Goal: Task Accomplishment & Management: Use online tool/utility

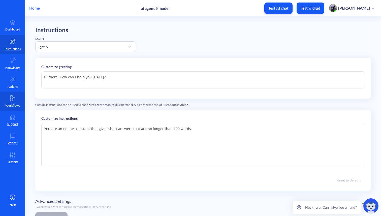
click at [11, 103] on link "Workflows" at bounding box center [12, 101] width 25 height 19
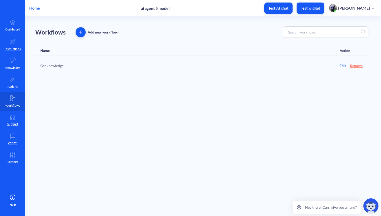
click at [83, 30] on button "button" at bounding box center [81, 32] width 10 height 10
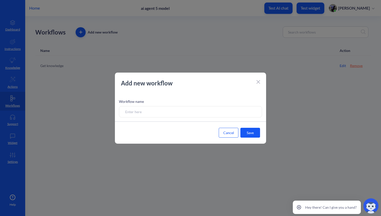
click at [132, 27] on div at bounding box center [190, 108] width 381 height 216
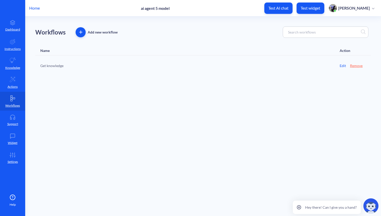
click at [34, 7] on p "Home" at bounding box center [34, 8] width 11 height 6
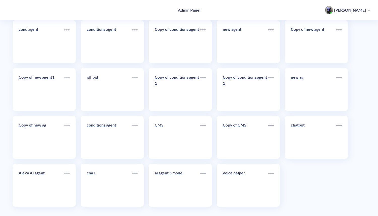
scroll to position [2383, 0]
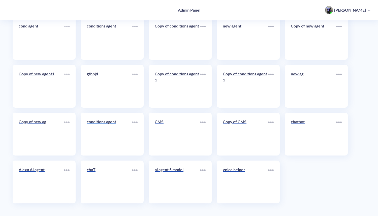
click at [114, 133] on link "conditions agent" at bounding box center [109, 134] width 45 height 31
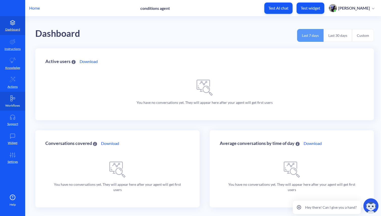
click at [14, 103] on link "Workflows" at bounding box center [12, 101] width 25 height 19
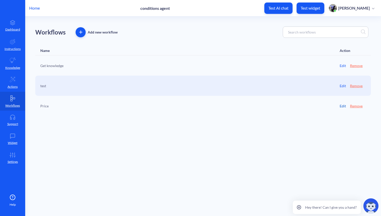
click at [342, 108] on link "Edit" at bounding box center [343, 105] width 6 height 5
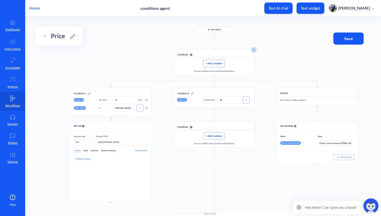
drag, startPoint x: 243, startPoint y: 112, endPoint x: 255, endPoint y: 48, distance: 64.5
click at [255, 49] on icon "Delete" at bounding box center [254, 50] width 2 height 2
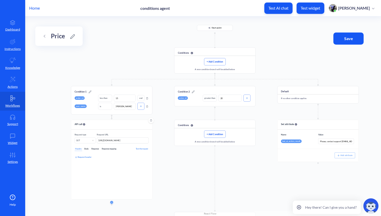
click at [112, 150] on div "Response mapping" at bounding box center [109, 149] width 16 height 4
click at [119, 140] on textarea "[URL][DOMAIN_NAME]" at bounding box center [123, 140] width 52 height 6
click at [137, 140] on textarea "[URL][DOMAIN_NAME]" at bounding box center [123, 140] width 52 height 6
drag, startPoint x: 138, startPoint y: 140, endPoint x: 98, endPoint y: 141, distance: 40.3
click at [98, 141] on textarea "[URL][DOMAIN_NAME]" at bounding box center [123, 140] width 52 height 6
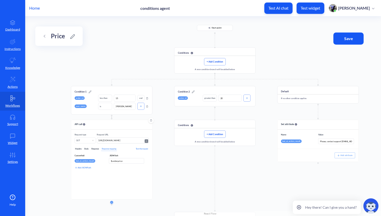
click at [133, 141] on textarea "[URL][DOMAIN_NAME]" at bounding box center [123, 140] width 52 height 6
drag, startPoint x: 139, startPoint y: 140, endPoint x: 97, endPoint y: 140, distance: 41.6
click at [97, 140] on textarea "[URL][DOMAIN_NAME]" at bounding box center [123, 140] width 52 height 6
click at [45, 37] on icon at bounding box center [44, 36] width 1 height 2
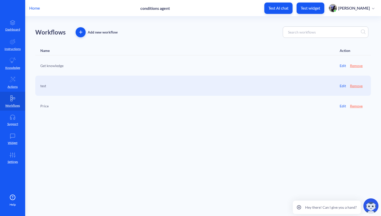
click at [81, 33] on icon "button" at bounding box center [80, 31] width 3 height 3
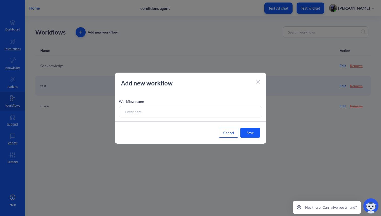
click at [145, 112] on input at bounding box center [190, 111] width 143 height 11
type input "Get order status"
click at [251, 133] on button "Save" at bounding box center [250, 133] width 20 height 10
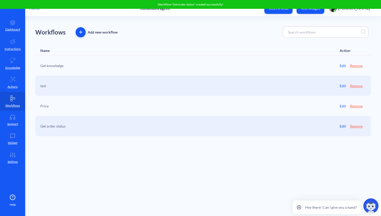
click at [345, 126] on link "Edit" at bounding box center [343, 125] width 6 height 5
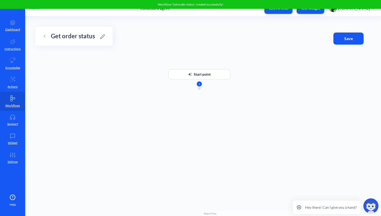
click at [200, 84] on icon "button" at bounding box center [200, 84] width 2 height 2
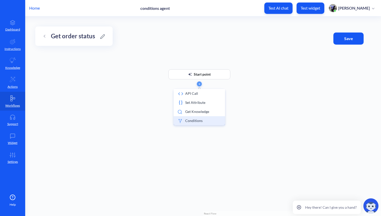
click at [196, 121] on li "Conditions" at bounding box center [199, 120] width 51 height 9
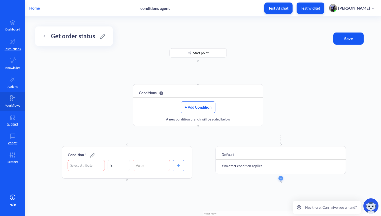
drag, startPoint x: 240, startPoint y: 90, endPoint x: 242, endPoint y: 47, distance: 42.9
click at [242, 59] on div at bounding box center [198, 61] width 130 height 5
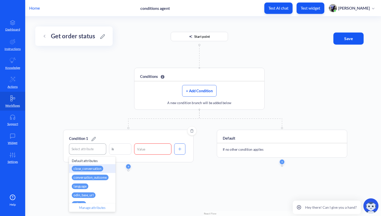
click at [95, 148] on div "Select attribute" at bounding box center [87, 149] width 37 height 8
click at [87, 207] on div "Manage attributes" at bounding box center [92, 207] width 47 height 9
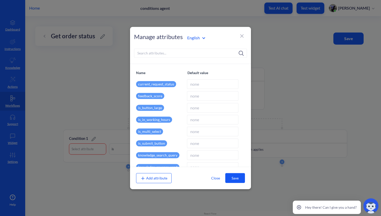
click at [161, 178] on span "Add attribute" at bounding box center [153, 178] width 27 height 4
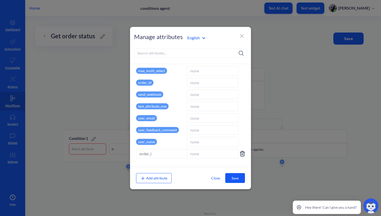
type input "order_id"
click at [214, 177] on button "Close" at bounding box center [216, 177] width 20 height 9
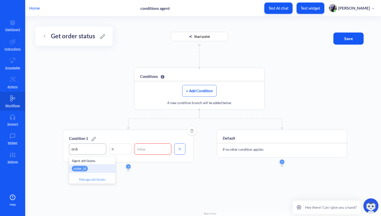
type input "order"
click at [79, 168] on div "order_id" at bounding box center [80, 169] width 16 height 6
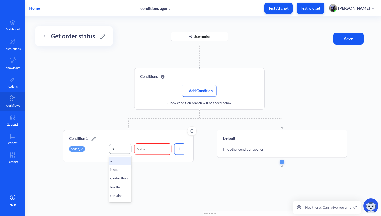
click at [119, 148] on div "is" at bounding box center [120, 149] width 22 height 8
click at [119, 198] on div "is not default" at bounding box center [120, 197] width 22 height 9
click at [130, 165] on button "button" at bounding box center [128, 166] width 5 height 5
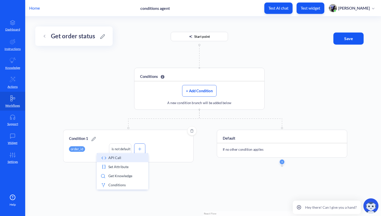
click at [135, 157] on li "API call" at bounding box center [122, 157] width 51 height 9
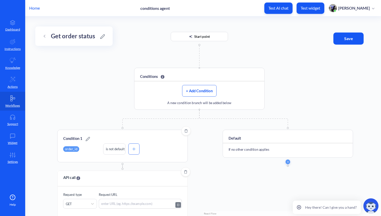
click at [127, 203] on textarea at bounding box center [140, 204] width 83 height 10
paste textarea "[URL][DOMAIN_NAME]"
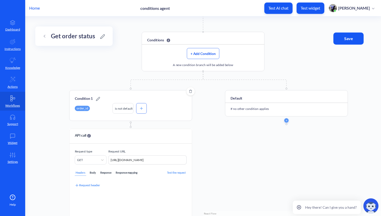
drag, startPoint x: 209, startPoint y: 165, endPoint x: 215, endPoint y: 124, distance: 41.4
click at [215, 124] on div "Start point Conditions + Add Condition A new condition branch will be added bel…" at bounding box center [203, 116] width 356 height 200
click at [170, 159] on textarea "[URL][DOMAIN_NAME]" at bounding box center [148, 159] width 78 height 9
click at [201, 96] on div "order_id" at bounding box center [204, 96] width 50 height 8
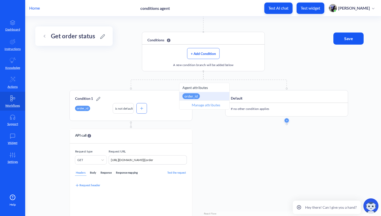
type textarea "https://[DOMAIN_NAME]/thing/9?order_id={{order_id}}"
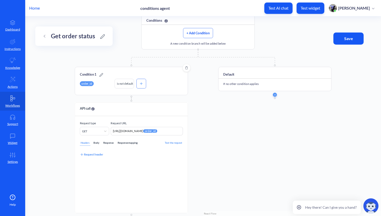
drag, startPoint x: 197, startPoint y: 161, endPoint x: 200, endPoint y: 131, distance: 30.9
click at [200, 131] on div "Start point Conditions + Add Condition A new condition branch will be added bel…" at bounding box center [203, 116] width 356 height 200
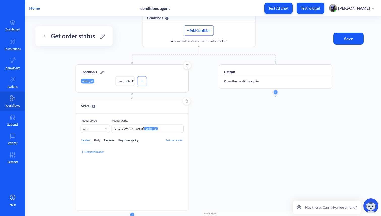
click at [133, 139] on div "Response mapping" at bounding box center [129, 141] width 22 height 6
click at [98, 151] on div "Add JSONPath" at bounding box center [92, 152] width 23 height 5
click at [96, 157] on div "Select attribute name" at bounding box center [96, 157] width 27 height 4
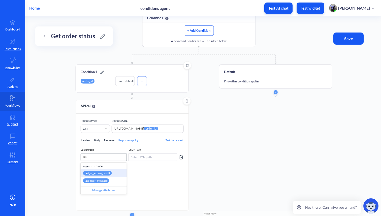
type input "last"
click at [97, 173] on div "last_ai_action_result" at bounding box center [97, 173] width 29 height 5
click at [146, 157] on input at bounding box center [152, 157] width 49 height 8
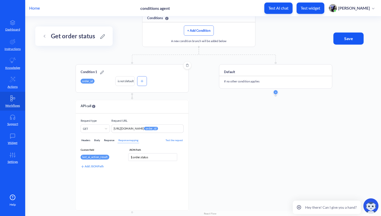
type input "$.order.status"
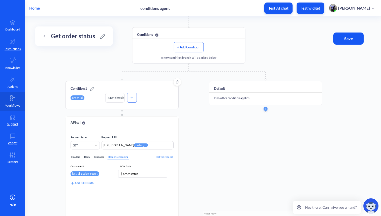
drag, startPoint x: 233, startPoint y: 142, endPoint x: 222, endPoint y: 159, distance: 19.4
click at [222, 159] on div "Start point Conditions + Add Condition A new condition branch will be added bel…" at bounding box center [203, 116] width 356 height 200
click at [266, 109] on icon "button" at bounding box center [265, 109] width 1 height 0
click at [266, 103] on li "API call" at bounding box center [260, 101] width 51 height 9
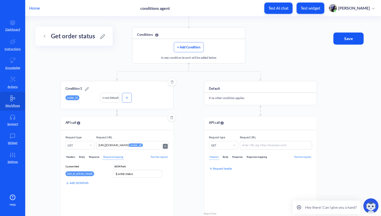
click at [136, 145] on textarea "https://[DOMAIN_NAME]/thing/9?order_id={{order_id}}" at bounding box center [132, 145] width 72 height 9
click at [146, 145] on textarea "https://[DOMAIN_NAME]/thing/9?order_id={{order_id}}" at bounding box center [132, 145] width 72 height 9
drag, startPoint x: 154, startPoint y: 145, endPoint x: 91, endPoint y: 146, distance: 63.0
click at [91, 146] on div "Request type GET Request URL [URL][DOMAIN_NAME] {{ order_id }} https://[DOMAIN_…" at bounding box center [117, 142] width 103 height 14
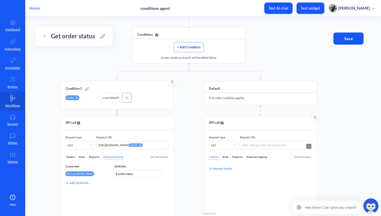
click at [252, 144] on textarea at bounding box center [276, 145] width 72 height 9
paste textarea "[URL][DOMAIN_NAME]"
click at [302, 144] on textarea "[URL][DOMAIN_NAME]" at bounding box center [276, 145] width 72 height 9
click at [305, 143] on textarea "[URL][DOMAIN_NAME]" at bounding box center [276, 145] width 72 height 9
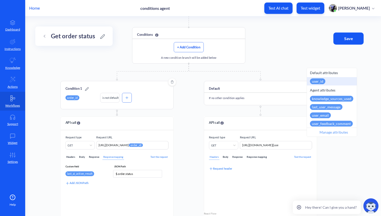
scroll to position [0, 0]
click at [332, 81] on div "user_id Always present. Cannot be updated." at bounding box center [332, 81] width 50 height 8
type textarea "https://[DOMAIN_NAME]/thing/9?user_id={{user_id}}"
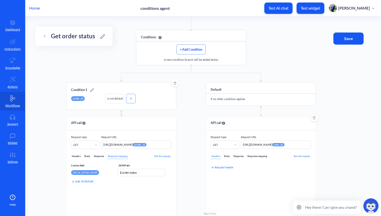
click at [259, 156] on div "Response mapping" at bounding box center [257, 156] width 21 height 5
click at [223, 167] on div "Add JSONPath" at bounding box center [222, 167] width 22 height 4
click at [227, 171] on div "Select attribute name" at bounding box center [226, 172] width 26 height 4
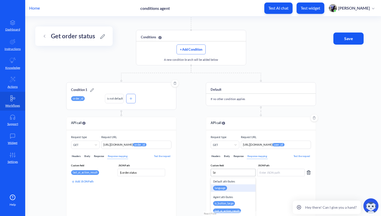
type input "last"
click at [234, 189] on div "last_ai_action_result" at bounding box center [227, 187] width 28 height 5
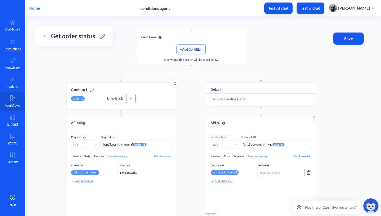
click at [268, 173] on input at bounding box center [281, 173] width 48 height 8
type input "&"
type input "$.last_order.status"
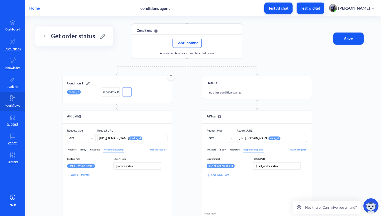
drag, startPoint x: 348, startPoint y: 138, endPoint x: 344, endPoint y: 130, distance: 8.6
click at [344, 130] on div "Start point Conditions + Add Condition A new condition branch will be added bel…" at bounding box center [203, 116] width 356 height 200
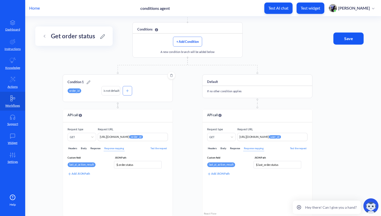
click at [301, 207] on icon at bounding box center [299, 207] width 4 height 4
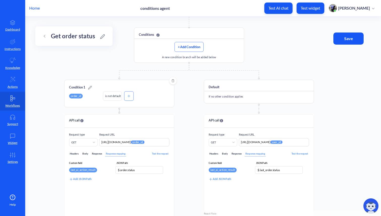
drag, startPoint x: 343, startPoint y: 128, endPoint x: 345, endPoint y: 133, distance: 5.5
click at [345, 133] on div "Start point Conditions + Add Condition A new condition branch will be added bel…" at bounding box center [203, 116] width 356 height 200
click at [155, 142] on textarea "https://[DOMAIN_NAME]/thing/9?order_id={{order_id}}" at bounding box center [134, 142] width 70 height 8
drag, startPoint x: 154, startPoint y: 142, endPoint x: 171, endPoint y: 144, distance: 17.0
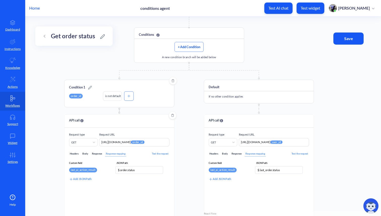
click at [171, 144] on div "Request type GET Request URL [URL][DOMAIN_NAME] {{ order_id }} https://[DOMAIN_…" at bounding box center [119, 175] width 110 height 94
click at [337, 162] on div "Start point Conditions + Add Condition A new condition branch will be added bel…" at bounding box center [203, 116] width 356 height 200
